Goal: Task Accomplishment & Management: Manage account settings

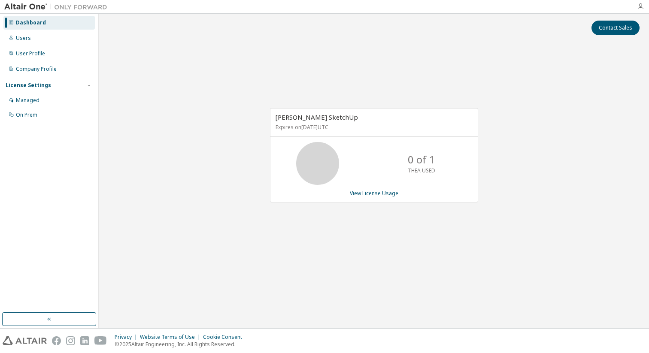
click at [641, 7] on icon "button" at bounding box center [640, 6] width 7 height 7
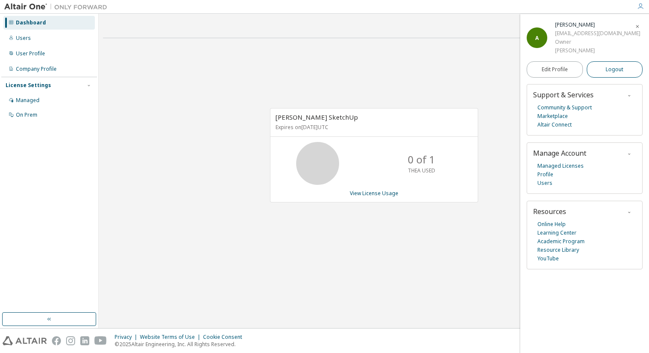
click at [615, 71] on span "Logout" at bounding box center [615, 69] width 18 height 9
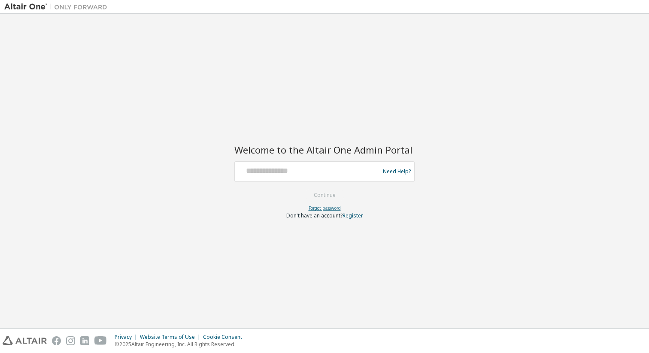
click at [333, 208] on link "Forgot password" at bounding box center [325, 208] width 32 height 6
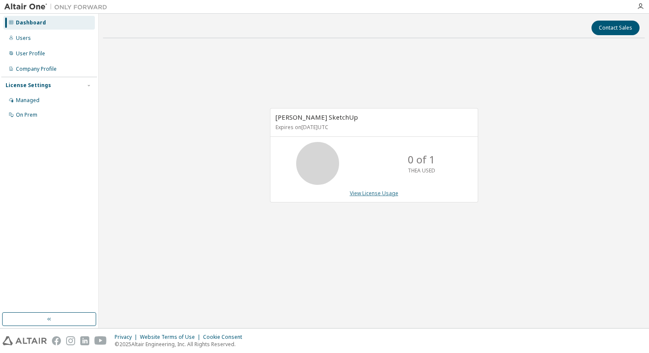
click at [370, 195] on link "View License Usage" at bounding box center [374, 193] width 49 height 7
